Goal: Check status: Check status

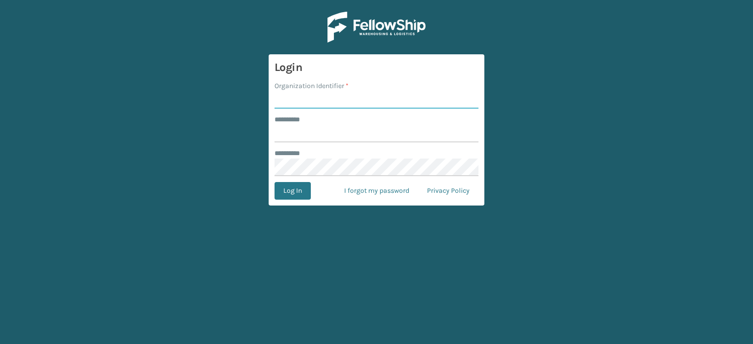
click at [361, 96] on input "Organization Identifier *" at bounding box center [376, 100] width 204 height 18
click at [348, 96] on input "Organization Identifier *" at bounding box center [376, 100] width 204 height 18
type input "JumpSport"
click at [344, 126] on input "******** *" at bounding box center [376, 134] width 204 height 18
click at [318, 129] on input "******** *" at bounding box center [376, 134] width 204 height 18
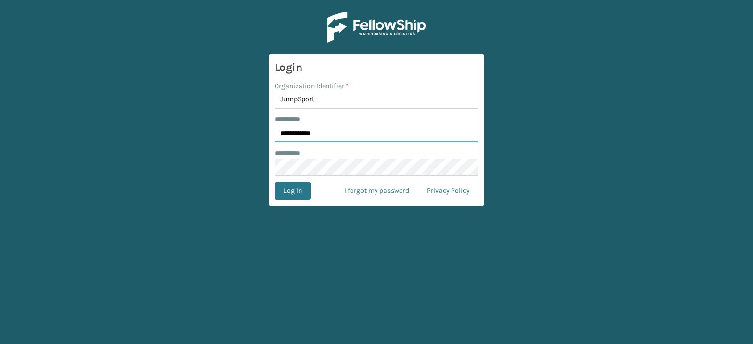
type input "**********"
click at [292, 193] on button "Log In" at bounding box center [292, 191] width 36 height 18
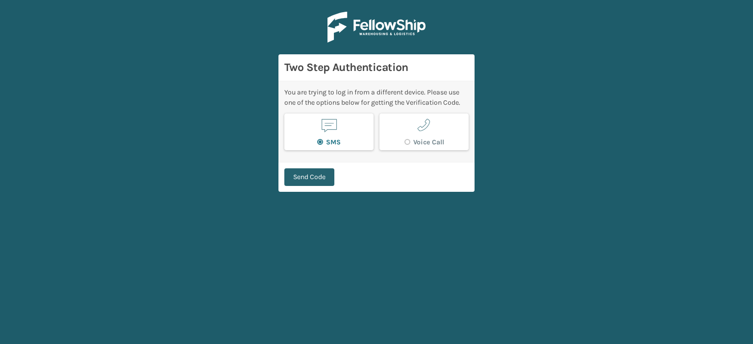
click at [312, 178] on button "Send Code" at bounding box center [309, 178] width 50 height 18
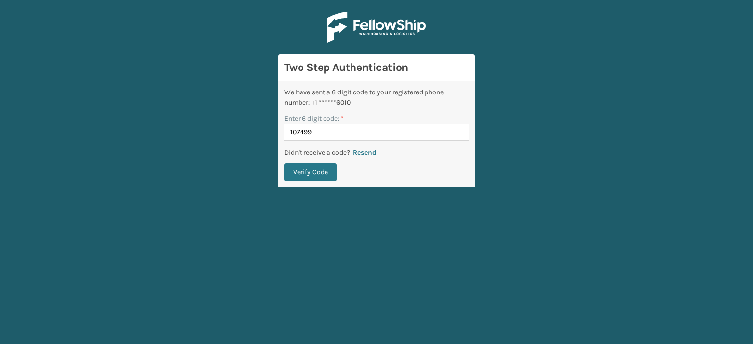
type input "107499"
click at [312, 178] on button "Verify Code" at bounding box center [310, 173] width 52 height 18
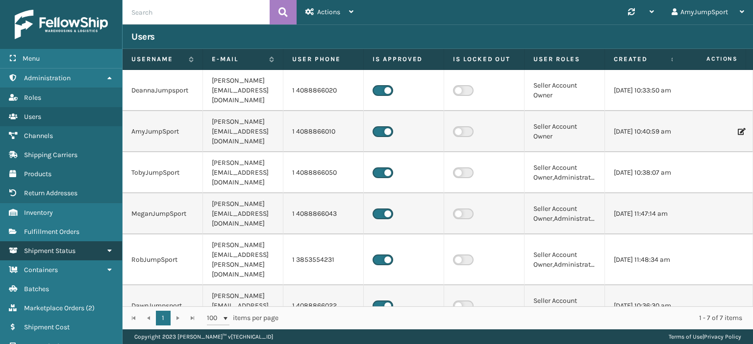
click at [73, 247] on span "Shipment Status" at bounding box center [49, 251] width 51 height 8
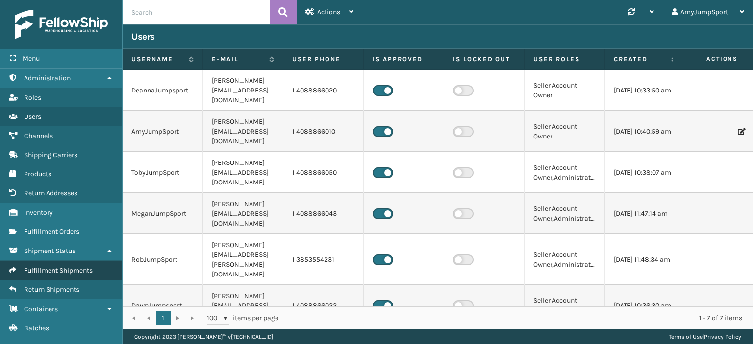
click at [77, 267] on span "Fulfillment Shipments" at bounding box center [58, 271] width 69 height 8
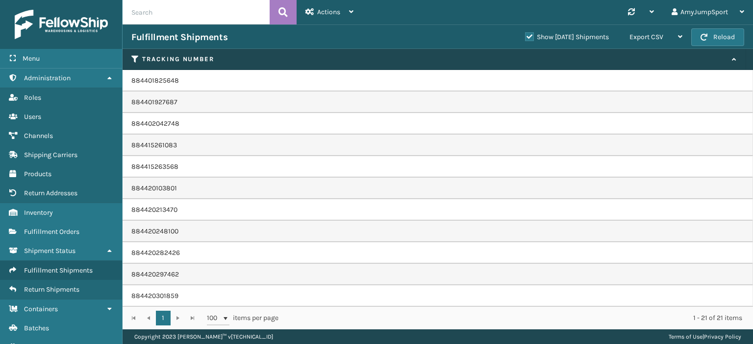
scroll to position [216, 0]
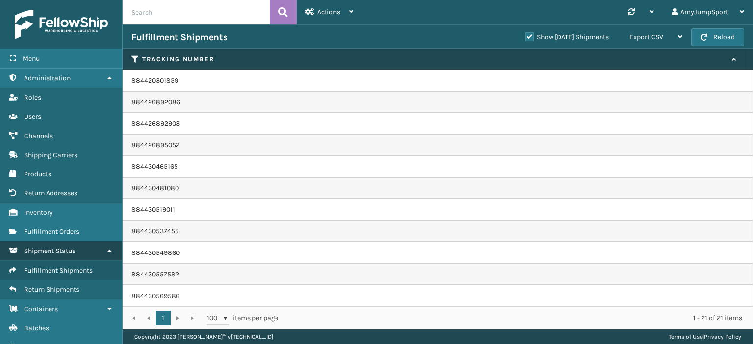
click at [55, 248] on span "Shipment Status" at bounding box center [49, 251] width 51 height 8
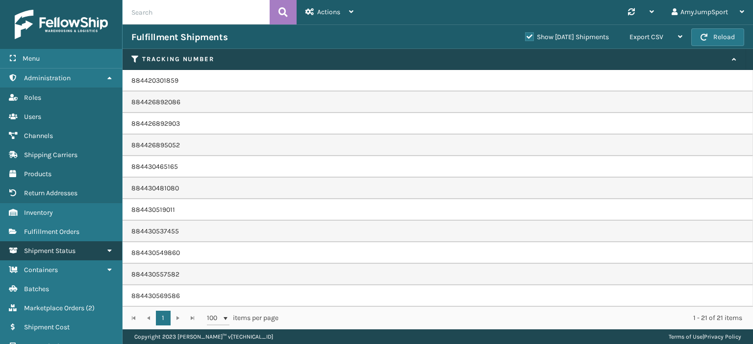
click at [55, 248] on span "Shipment Status" at bounding box center [49, 251] width 51 height 8
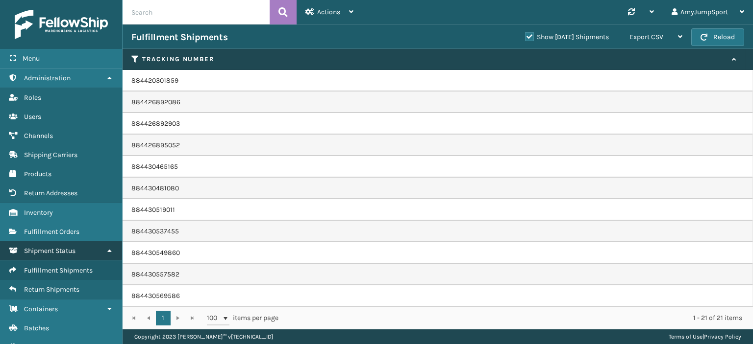
click at [55, 248] on span "Shipment Status" at bounding box center [49, 251] width 51 height 8
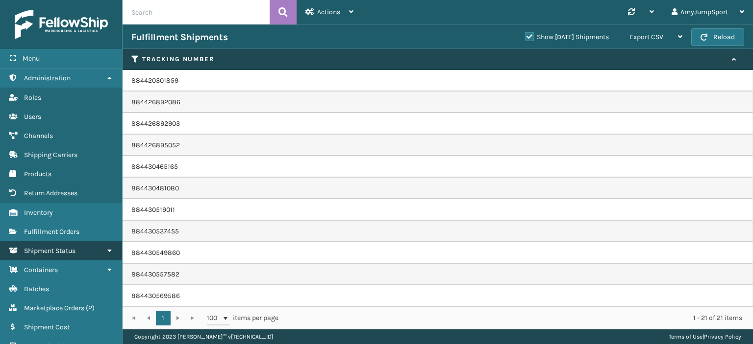
click at [110, 250] on icon at bounding box center [109, 250] width 8 height 7
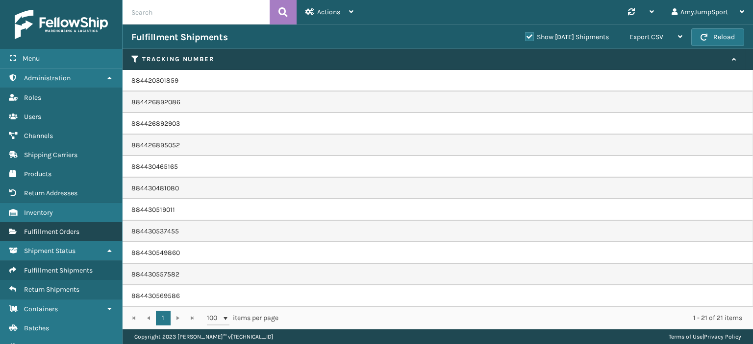
click at [79, 228] on span "Fulfillment Orders" at bounding box center [51, 232] width 55 height 8
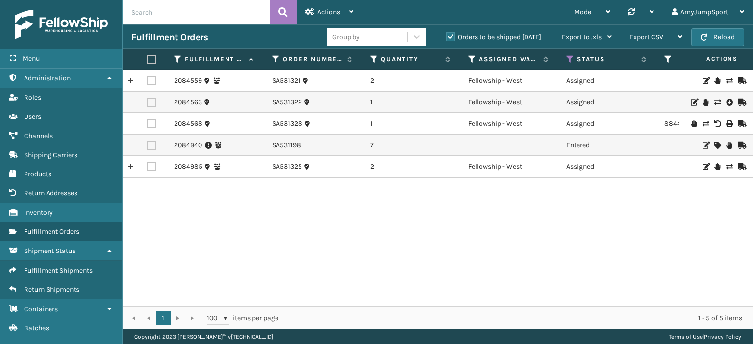
click at [235, 9] on input "text" at bounding box center [195, 12] width 147 height 24
click at [192, 9] on input "text" at bounding box center [195, 12] width 147 height 24
paste input "SA531193"
type input "SA531193"
click at [280, 9] on icon at bounding box center [282, 12] width 9 height 15
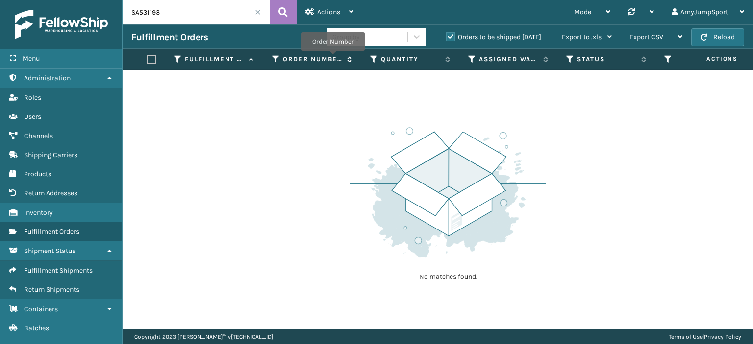
click at [332, 58] on label "Order Number" at bounding box center [312, 59] width 59 height 9
click at [349, 56] on icon at bounding box center [348, 59] width 8 height 6
click at [360, 37] on div "Group by" at bounding box center [367, 37] width 80 height 16
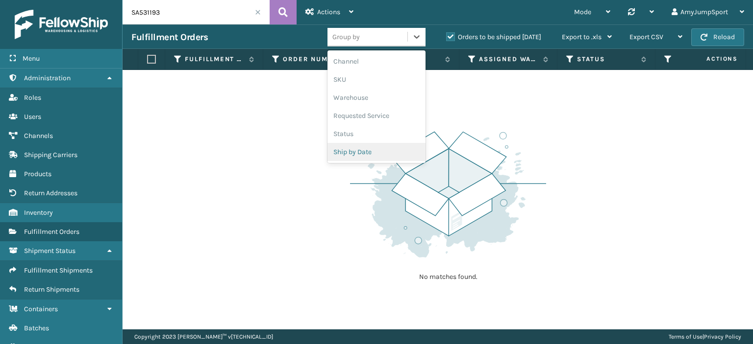
click at [354, 152] on div "Ship by Date" at bounding box center [376, 152] width 98 height 18
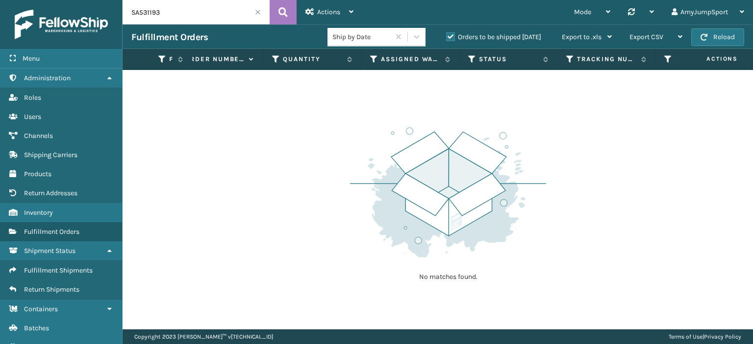
click at [451, 34] on label "Orders to be shipped [DATE]" at bounding box center [493, 37] width 95 height 8
click at [446, 34] on input "Orders to be shipped [DATE]" at bounding box center [446, 34] width 0 height 6
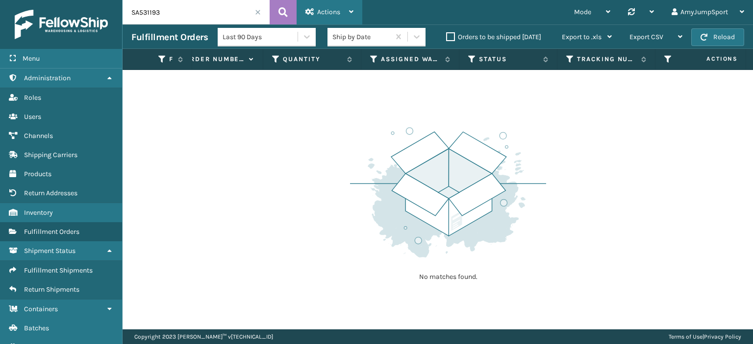
click at [348, 9] on div "Actions" at bounding box center [329, 12] width 48 height 24
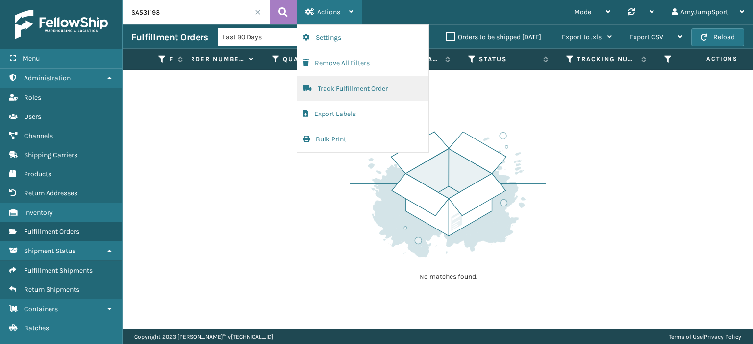
click at [346, 86] on button "Track Fulfillment Order" at bounding box center [362, 88] width 131 height 25
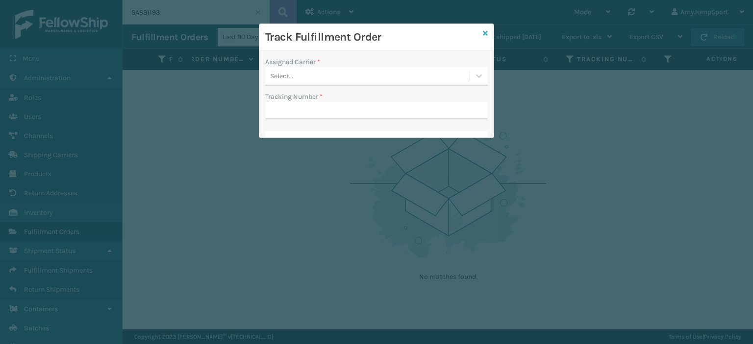
click at [484, 32] on icon at bounding box center [485, 33] width 5 height 7
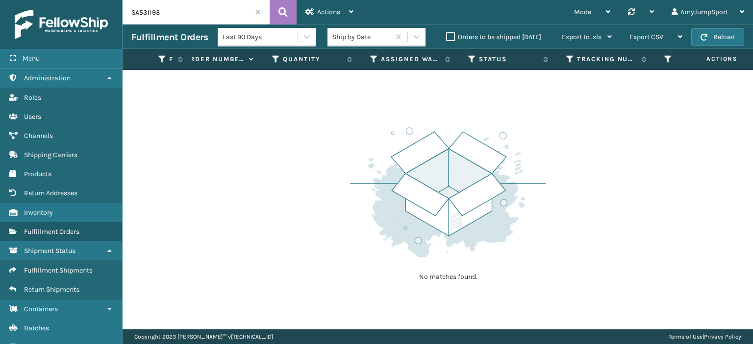
click at [200, 11] on input "SA531193" at bounding box center [195, 12] width 147 height 24
click at [281, 9] on icon at bounding box center [282, 12] width 9 height 15
click at [606, 11] on icon at bounding box center [608, 11] width 4 height 7
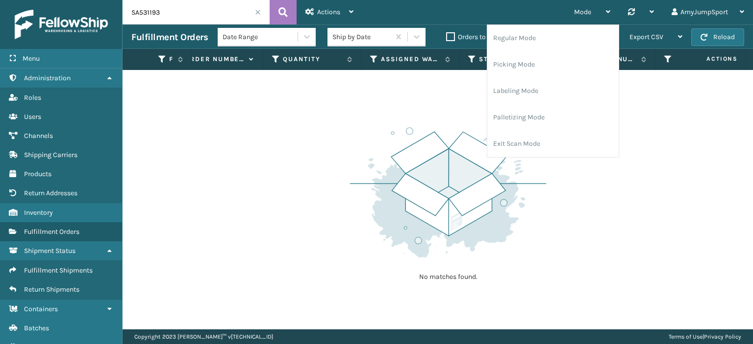
click at [691, 109] on div "No matches found." at bounding box center [437, 200] width 630 height 260
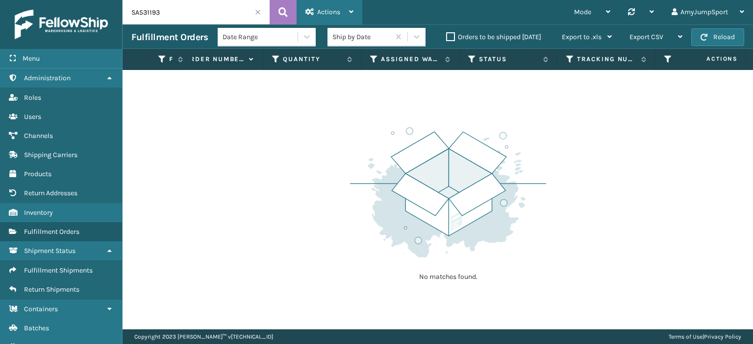
click at [352, 8] on icon at bounding box center [351, 11] width 4 height 7
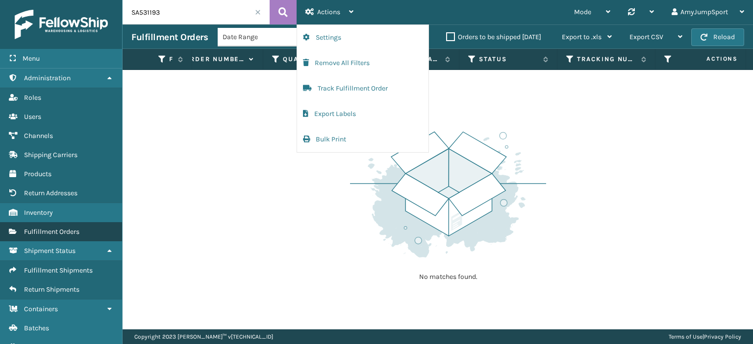
click at [59, 232] on span "Fulfillment Orders" at bounding box center [51, 232] width 55 height 8
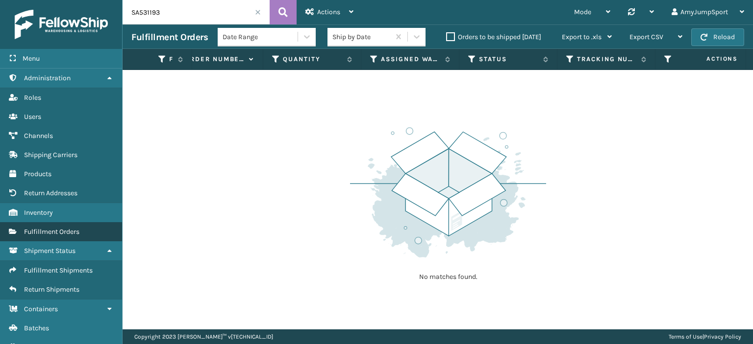
click at [59, 232] on span "Fulfillment Orders" at bounding box center [51, 232] width 55 height 8
click at [303, 38] on icon at bounding box center [307, 37] width 10 height 10
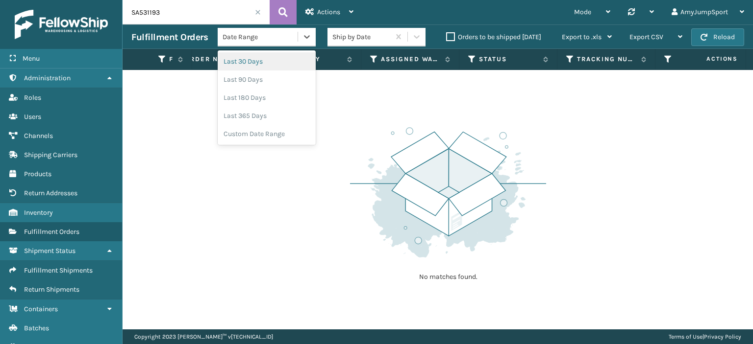
click at [255, 62] on div "Last 30 Days" at bounding box center [267, 61] width 98 height 18
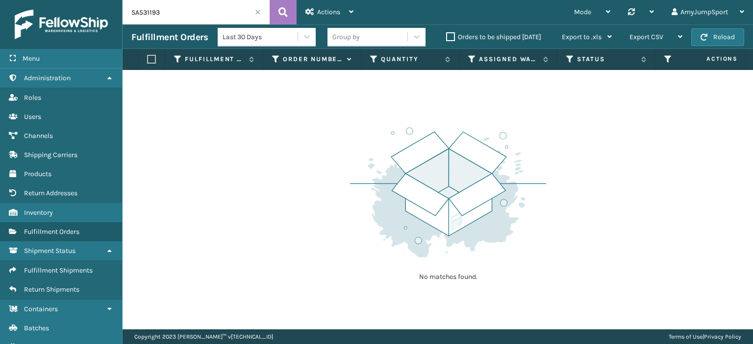
click at [289, 101] on div "No matches found." at bounding box center [437, 200] width 630 height 260
click at [108, 80] on icon at bounding box center [109, 77] width 8 height 7
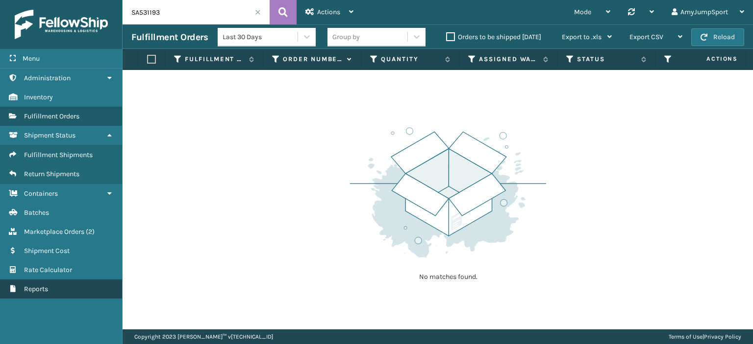
click at [45, 287] on span "Reports" at bounding box center [36, 289] width 24 height 8
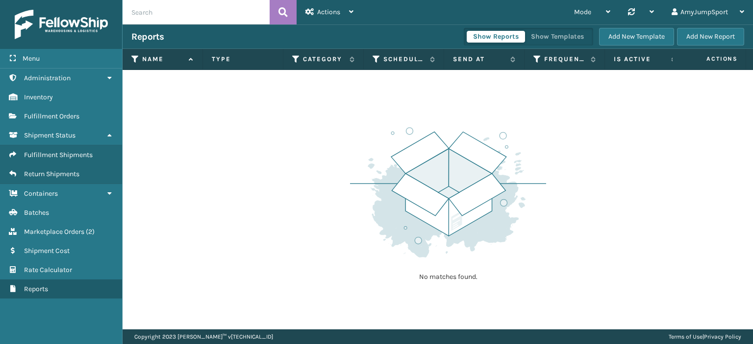
click at [45, 287] on span "Reports" at bounding box center [36, 289] width 24 height 8
click at [192, 56] on icon at bounding box center [190, 59] width 8 height 6
click at [742, 11] on icon at bounding box center [741, 11] width 4 height 7
click at [169, 131] on div "No matches found." at bounding box center [437, 200] width 630 height 260
click at [52, 115] on span "Fulfillment Orders" at bounding box center [51, 116] width 55 height 8
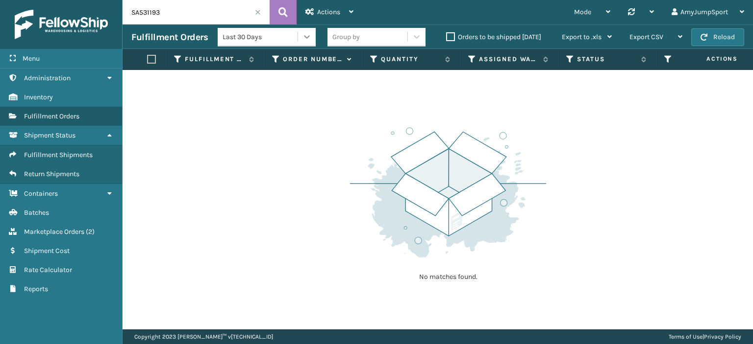
click at [304, 34] on icon at bounding box center [307, 37] width 10 height 10
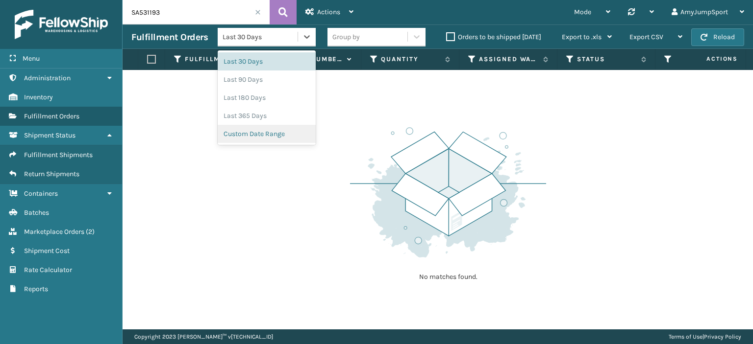
click at [268, 133] on div "Custom Date Range" at bounding box center [267, 134] width 98 height 18
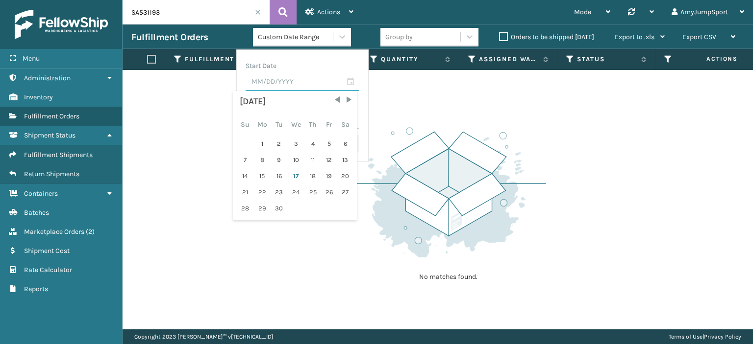
click at [348, 80] on input "text" at bounding box center [302, 82] width 114 height 18
click at [262, 171] on div "15" at bounding box center [262, 176] width 16 height 15
type input "[DATE]"
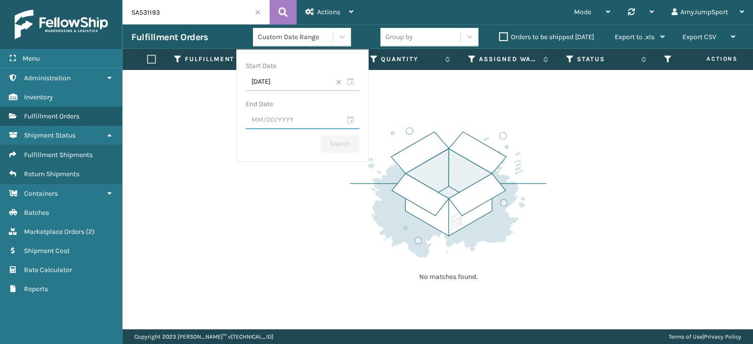
click at [351, 116] on input "text" at bounding box center [302, 121] width 114 height 18
click at [277, 214] on div "16" at bounding box center [278, 214] width 15 height 15
type input "[DATE]"
click at [336, 147] on button "Search" at bounding box center [339, 144] width 39 height 18
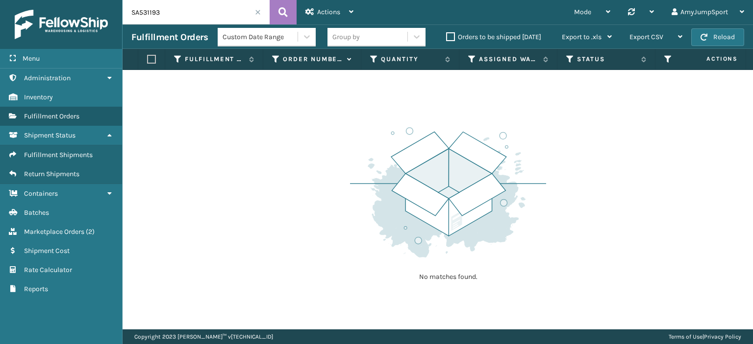
click at [256, 9] on span at bounding box center [258, 12] width 6 height 6
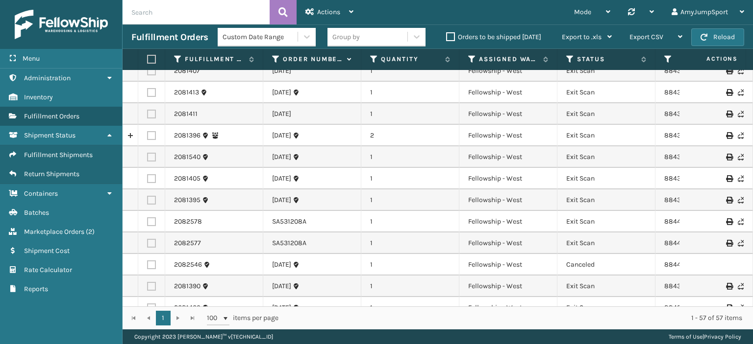
scroll to position [999, 0]
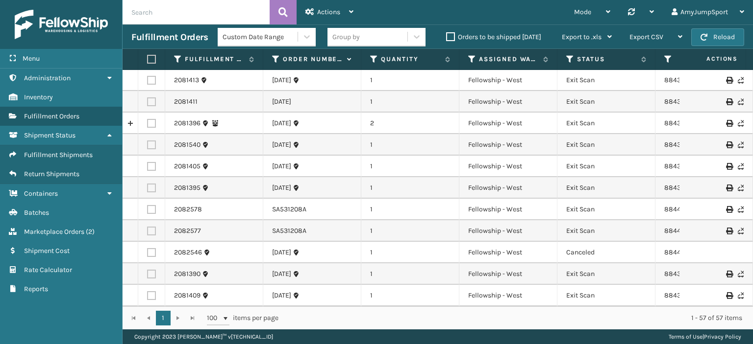
click at [177, 319] on div "1 1 100 items per page 1 - 57 of 57 items" at bounding box center [437, 318] width 630 height 23
click at [226, 319] on span at bounding box center [225, 319] width 8 height 8
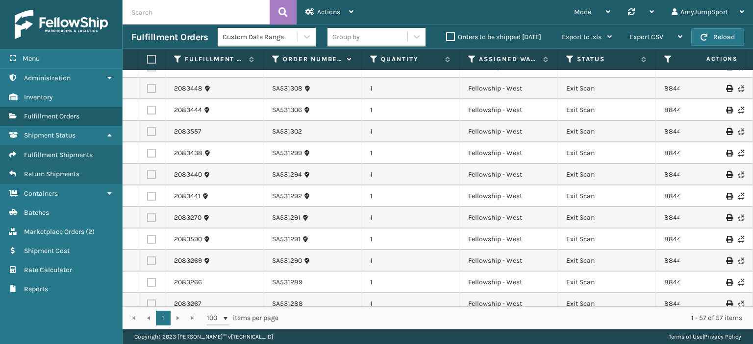
scroll to position [0, 0]
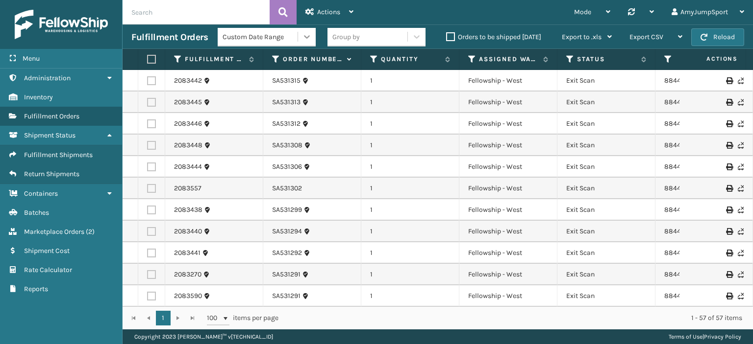
click at [307, 33] on icon at bounding box center [307, 37] width 10 height 10
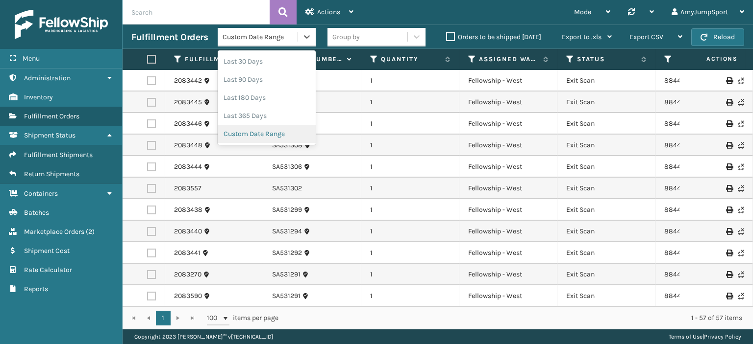
click at [278, 134] on div "Custom Date Range" at bounding box center [267, 134] width 98 height 18
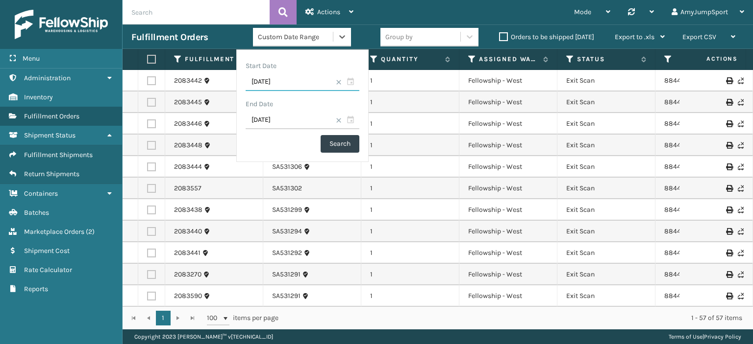
click at [290, 83] on input "[DATE]" at bounding box center [302, 82] width 114 height 18
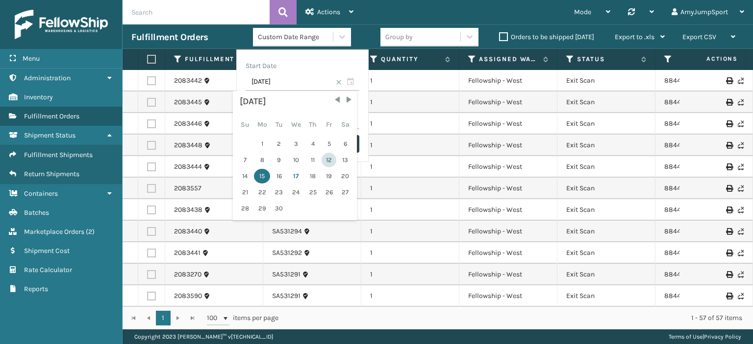
click at [324, 160] on div "12" at bounding box center [328, 160] width 15 height 15
type input "[DATE]"
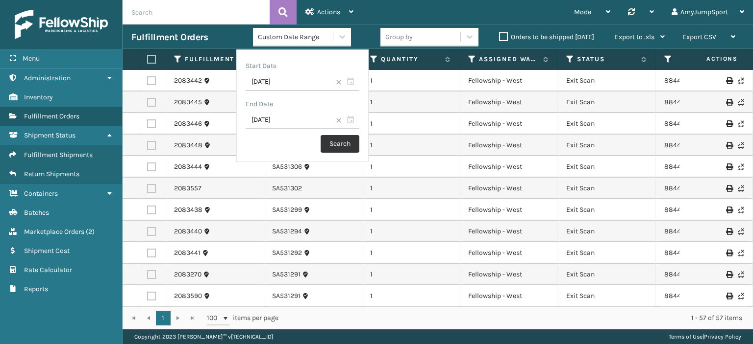
click at [336, 146] on button "Search" at bounding box center [339, 144] width 39 height 18
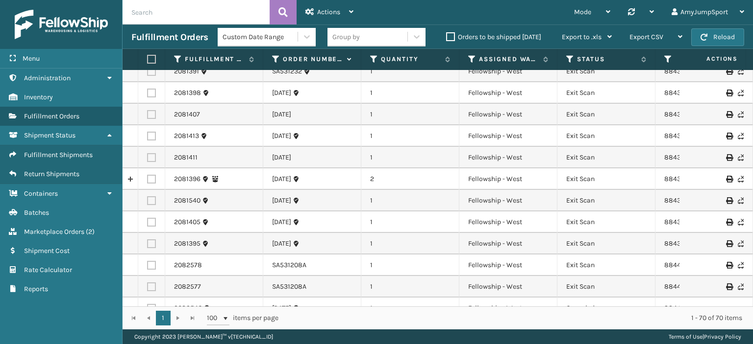
scroll to position [691, 0]
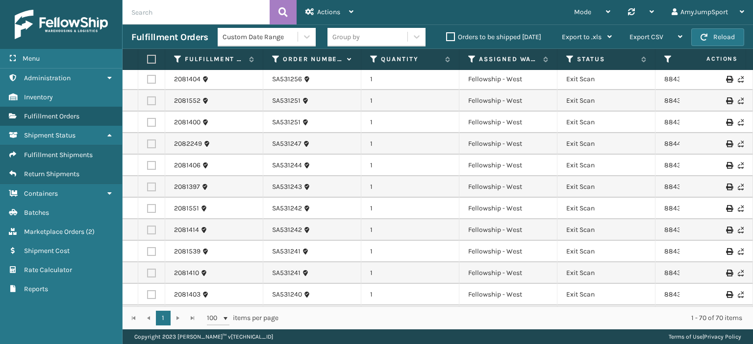
click at [224, 11] on input "text" at bounding box center [195, 12] width 147 height 24
type input "SA531193"
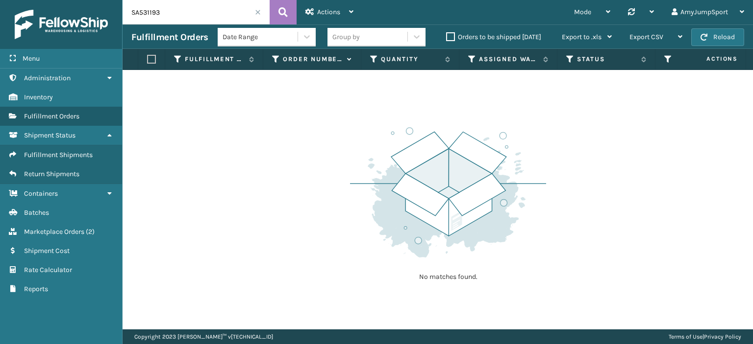
click at [257, 12] on span at bounding box center [258, 12] width 6 height 6
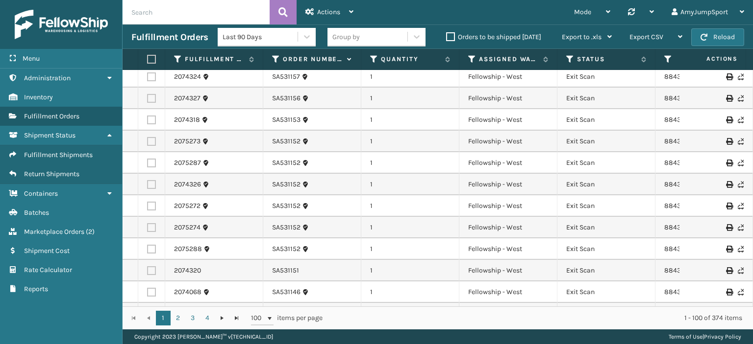
scroll to position [1617, 0]
